Goal: Transaction & Acquisition: Purchase product/service

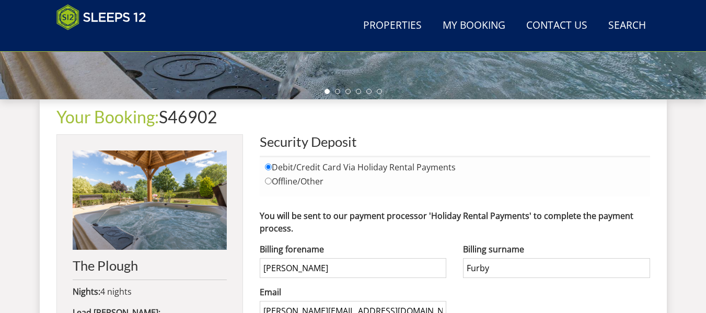
scroll to position [353, 0]
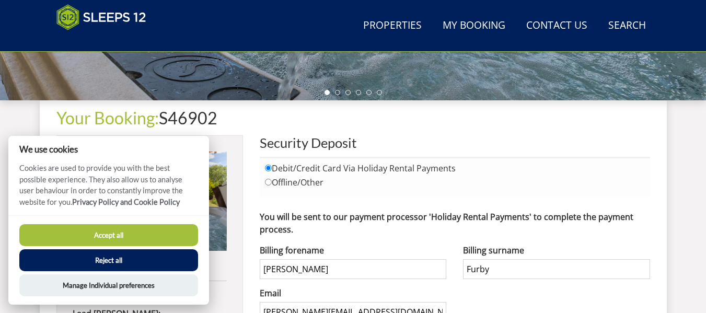
click at [161, 260] on button "Reject all" at bounding box center [108, 260] width 179 height 22
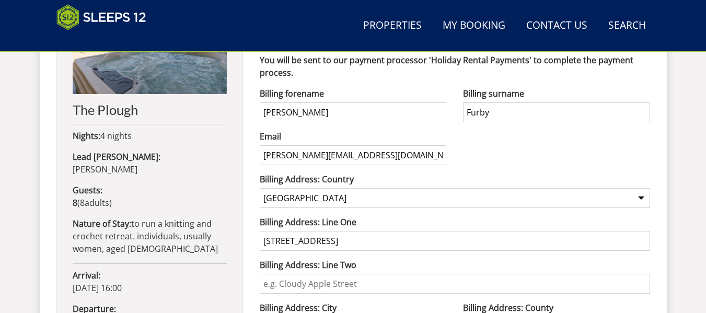
click at [299, 98] on label "Billing forename" at bounding box center [353, 93] width 187 height 13
click at [299, 102] on input "Millie" at bounding box center [353, 112] width 187 height 20
click at [298, 110] on input "Millie" at bounding box center [353, 112] width 187 height 20
type input "M"
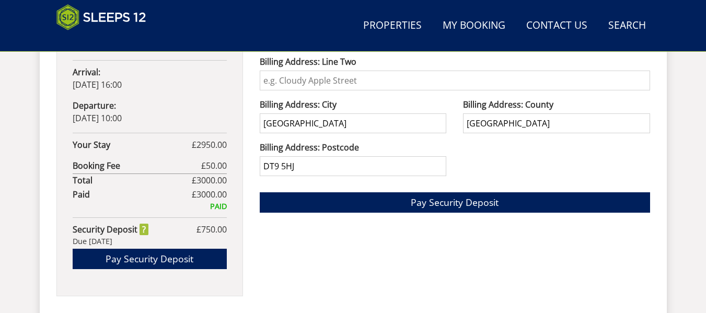
scroll to position [719, 0]
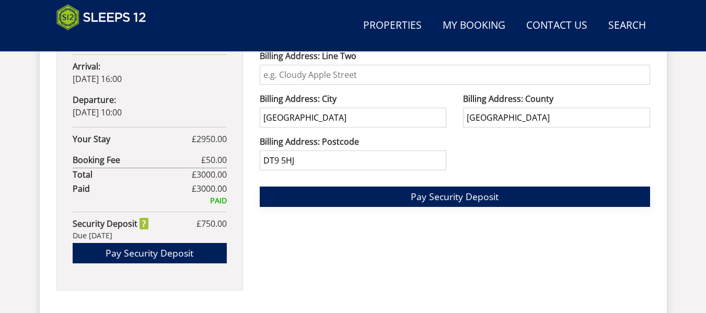
type input "amelia"
click at [512, 198] on button "Pay Security Deposit" at bounding box center [455, 197] width 390 height 20
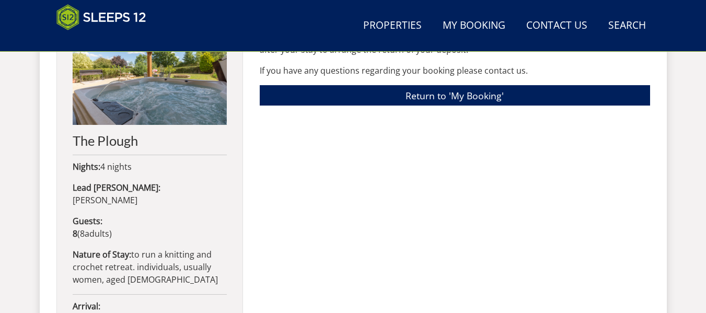
scroll to position [480, 0]
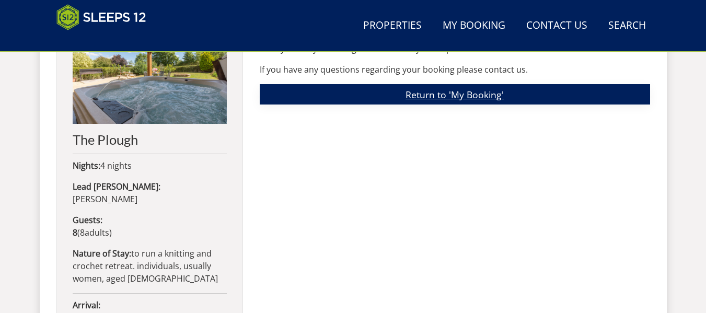
click at [472, 96] on link "Return to 'My Booking'" at bounding box center [455, 94] width 390 height 20
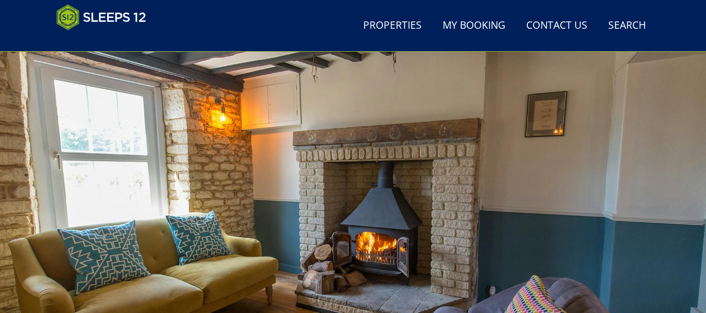
scroll to position [52, 0]
